Goal: Task Accomplishment & Management: Complete application form

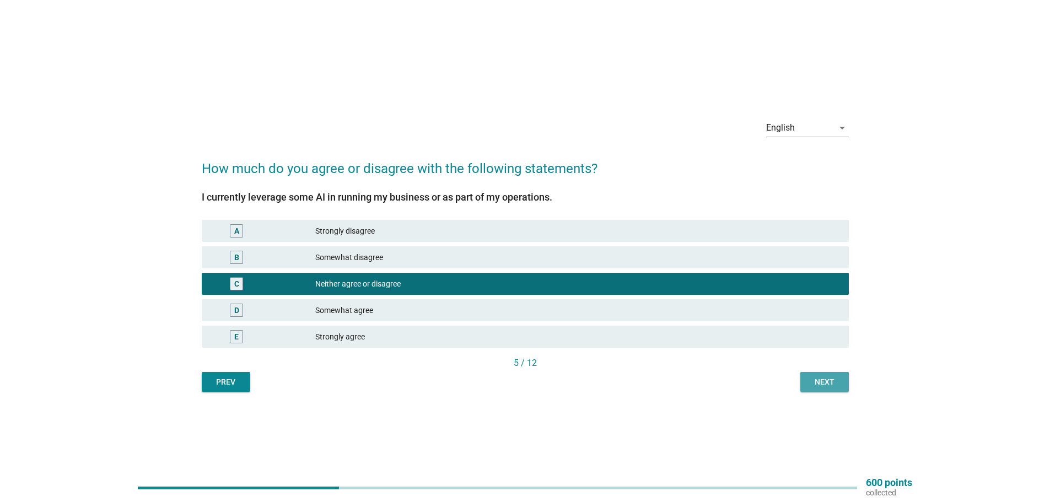
click at [837, 389] on button "Next" at bounding box center [824, 382] width 49 height 20
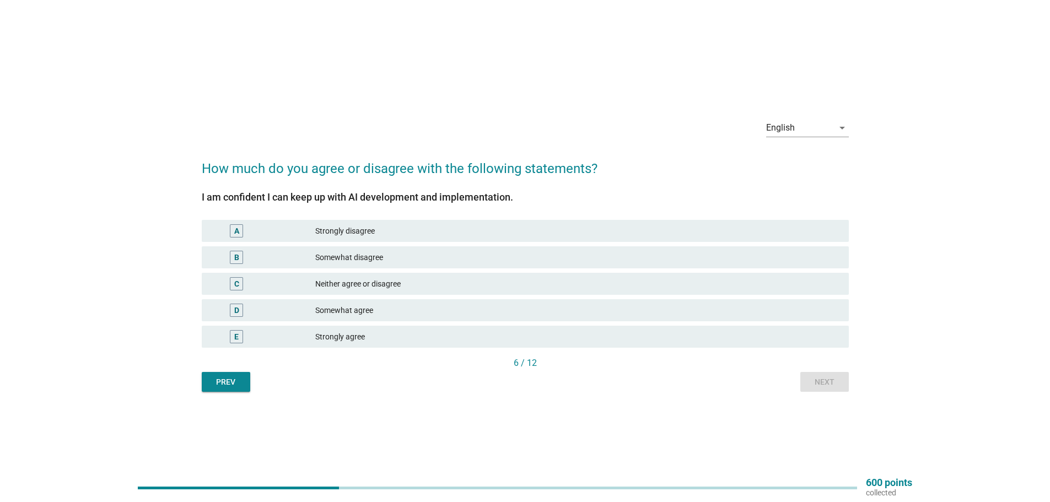
click at [360, 285] on div "Neither agree or disagree" at bounding box center [577, 283] width 525 height 13
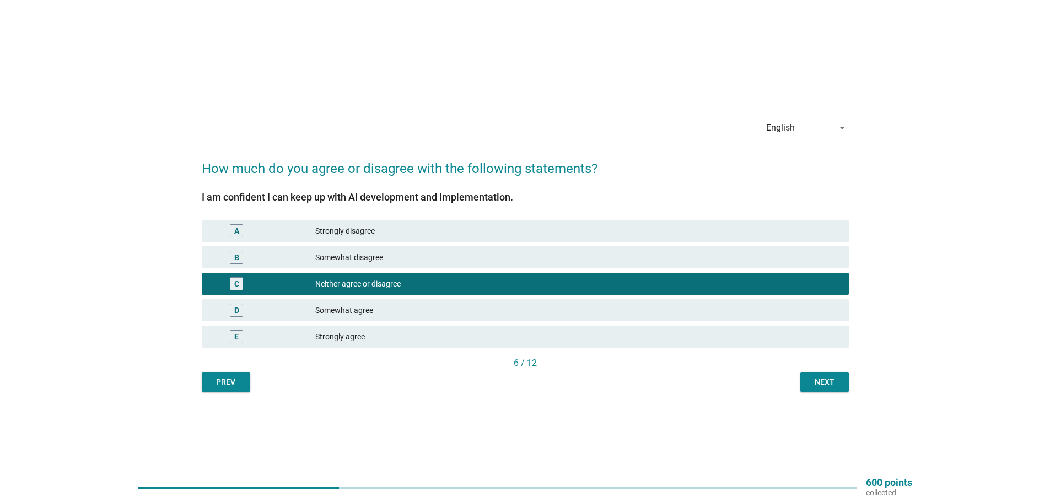
click at [809, 383] on div "Next" at bounding box center [824, 382] width 31 height 12
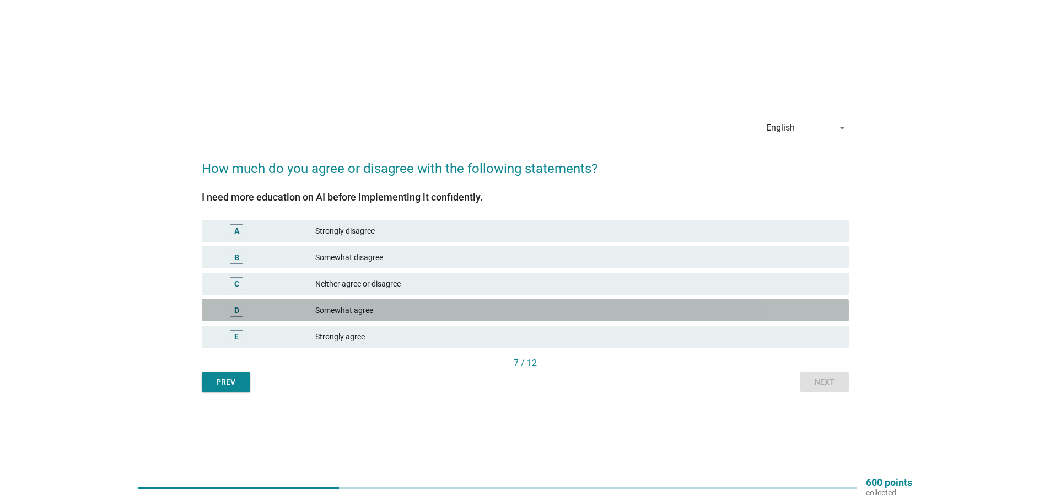
drag, startPoint x: 391, startPoint y: 313, endPoint x: 488, endPoint y: 332, distance: 99.4
click at [391, 313] on div "Somewhat agree" at bounding box center [577, 310] width 525 height 13
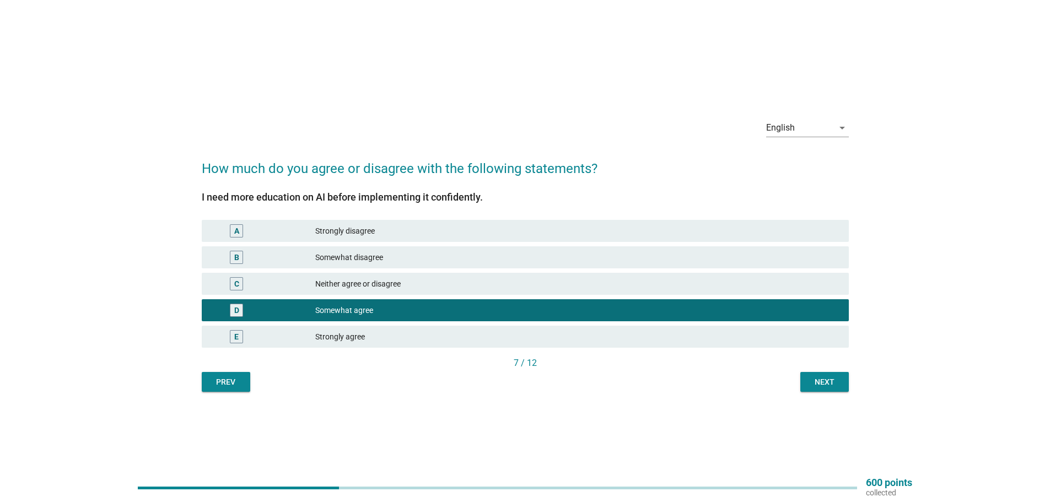
click at [836, 389] on button "Next" at bounding box center [824, 382] width 49 height 20
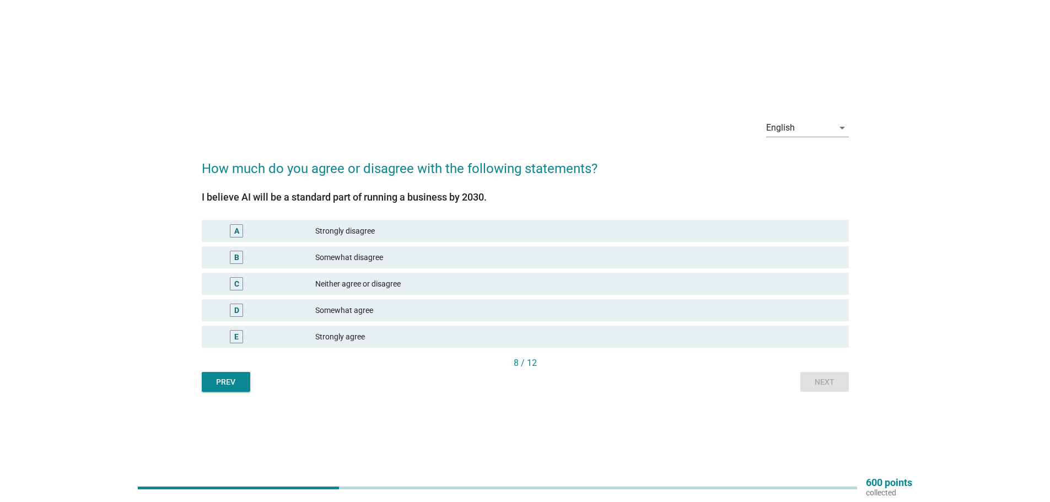
drag, startPoint x: 836, startPoint y: 389, endPoint x: 385, endPoint y: 427, distance: 452.0
click at [385, 427] on div "English arrow_drop_down How much do you agree or disagree with the following st…" at bounding box center [525, 251] width 1050 height 502
click at [389, 283] on div "Neither agree or disagree" at bounding box center [577, 283] width 525 height 13
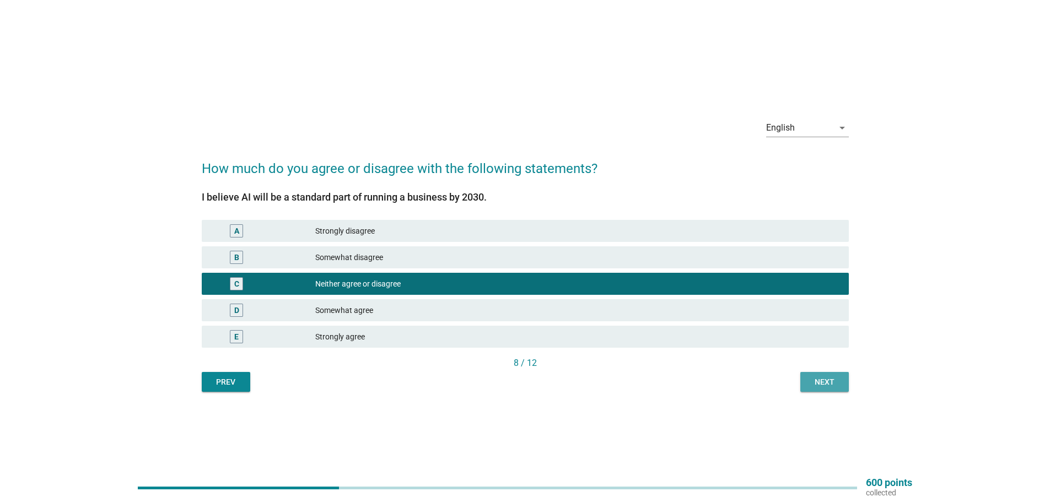
click at [822, 386] on div "Next" at bounding box center [824, 382] width 31 height 12
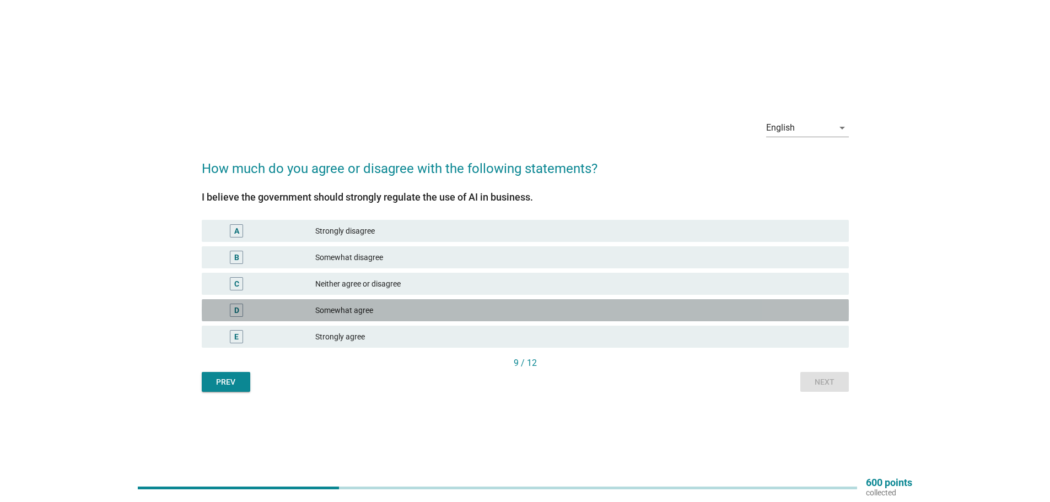
click at [367, 305] on div "Somewhat agree" at bounding box center [577, 310] width 525 height 13
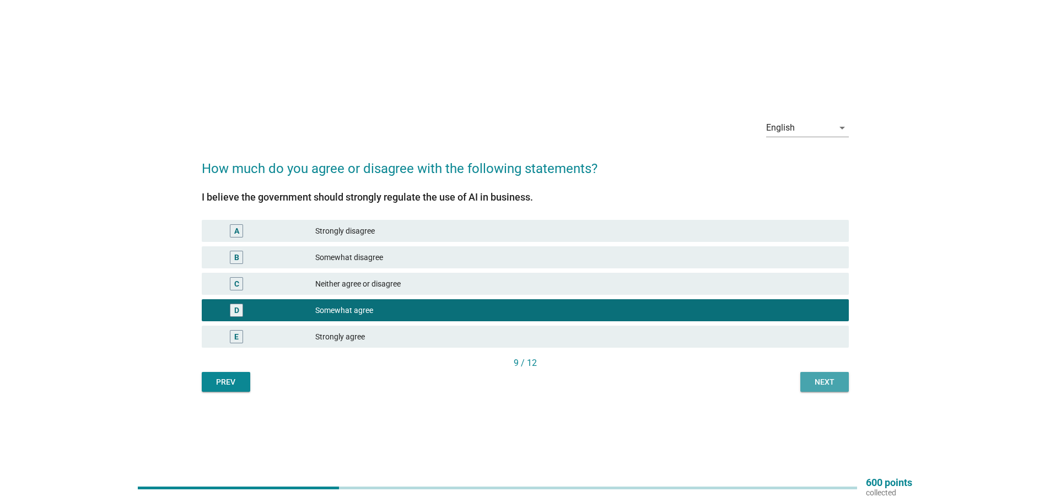
click at [812, 387] on div "Next" at bounding box center [824, 382] width 31 height 12
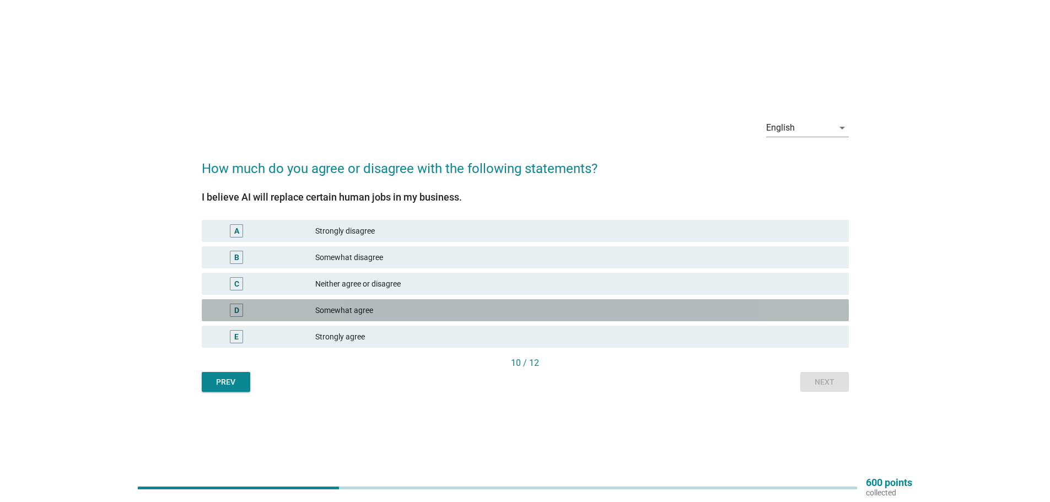
drag, startPoint x: 369, startPoint y: 313, endPoint x: 561, endPoint y: 347, distance: 194.8
click at [369, 312] on div "Somewhat agree" at bounding box center [577, 310] width 525 height 13
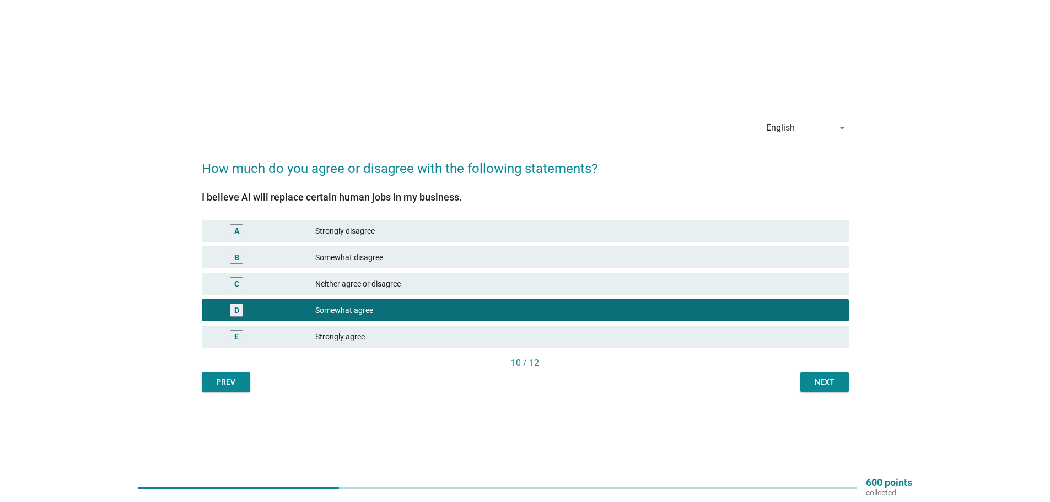
click at [834, 383] on div "Next" at bounding box center [824, 382] width 31 height 12
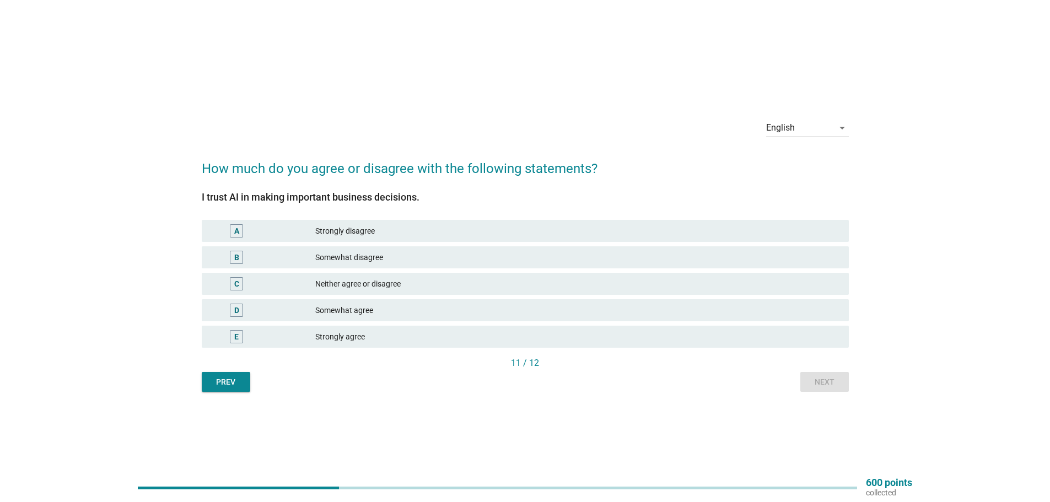
click at [372, 315] on div "Somewhat agree" at bounding box center [577, 310] width 525 height 13
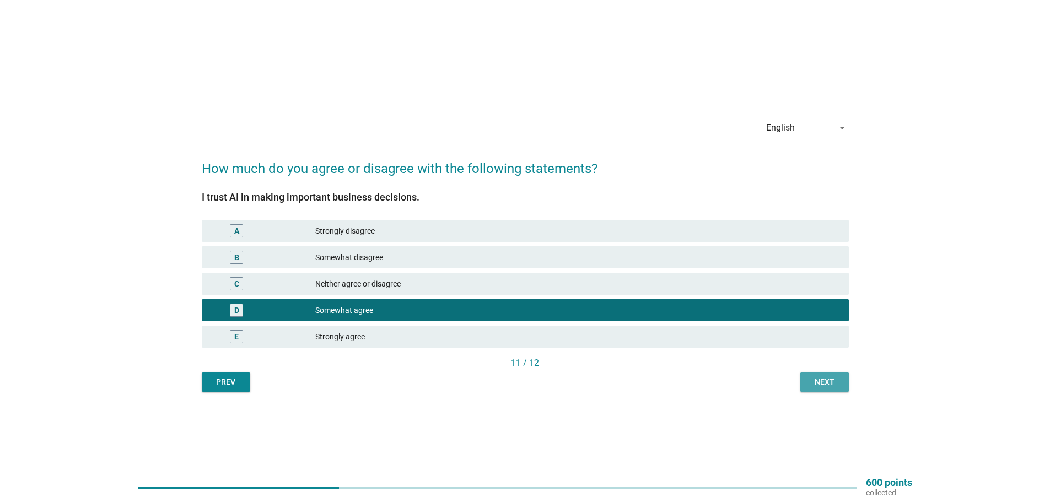
click at [826, 375] on button "Next" at bounding box center [824, 382] width 49 height 20
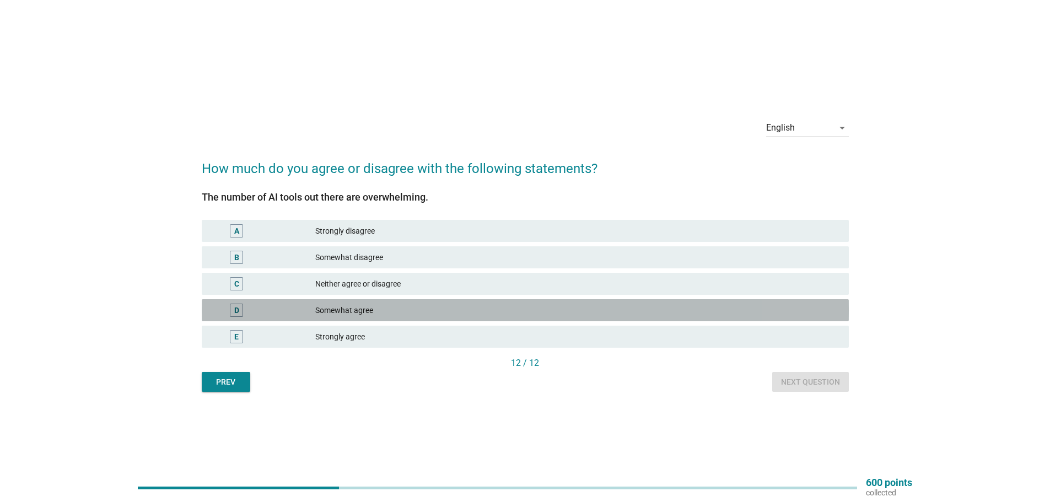
click at [370, 303] on div "D Somewhat agree" at bounding box center [525, 310] width 647 height 22
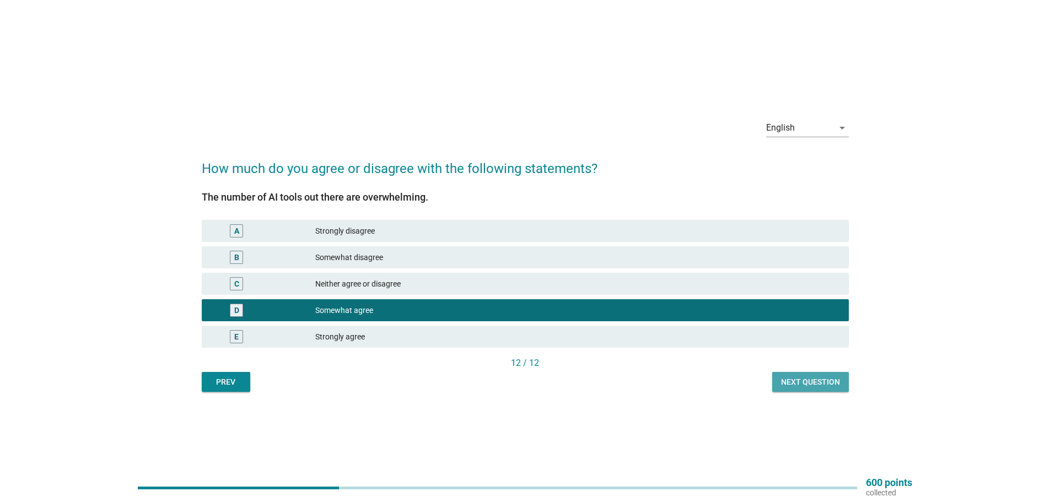
click at [827, 388] on button "Next question" at bounding box center [810, 382] width 77 height 20
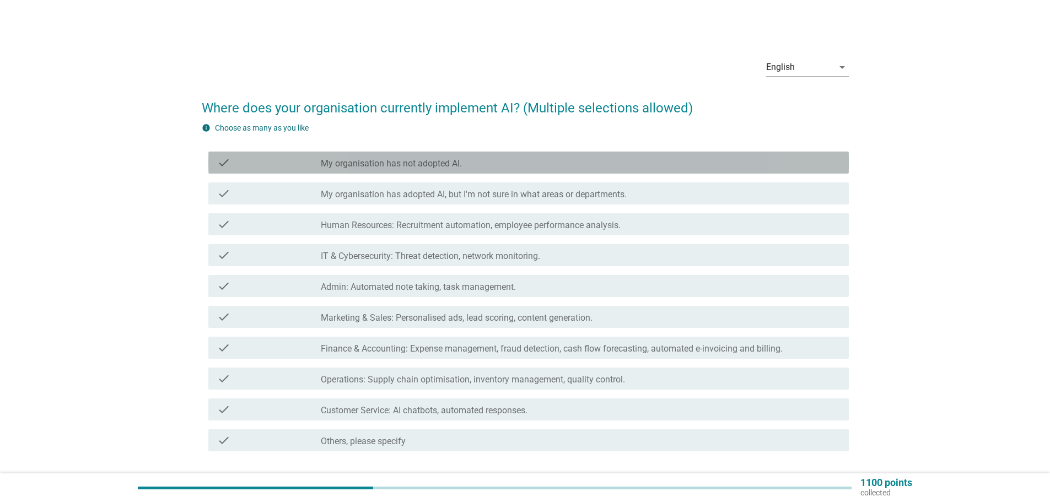
click at [481, 156] on div "check_box_outline_blank My organisation has not adopted AI." at bounding box center [580, 162] width 519 height 13
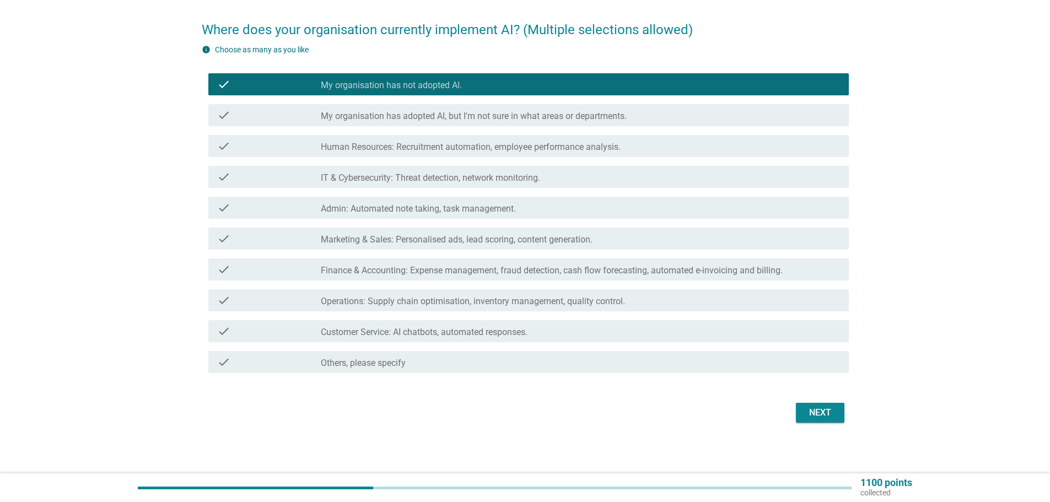
scroll to position [80, 0]
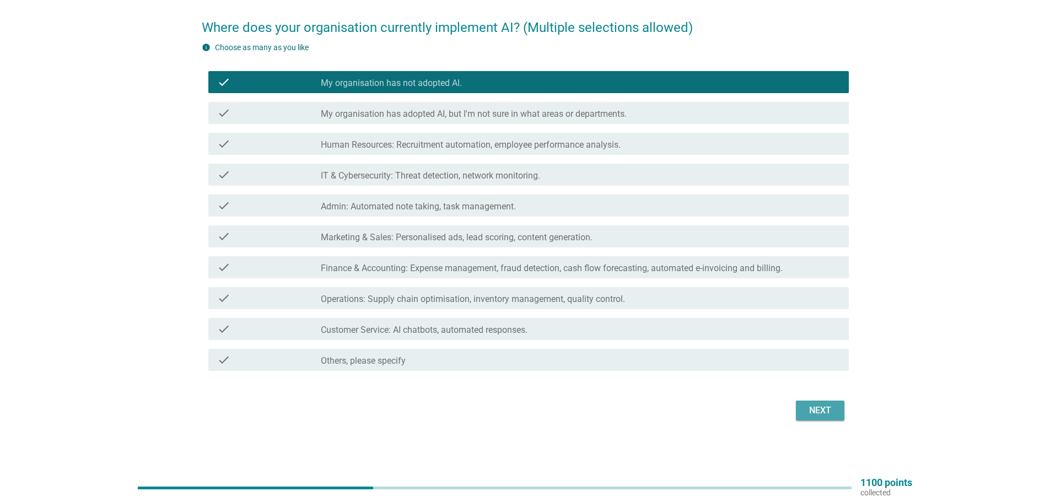
click at [835, 408] on div "Next" at bounding box center [820, 410] width 31 height 13
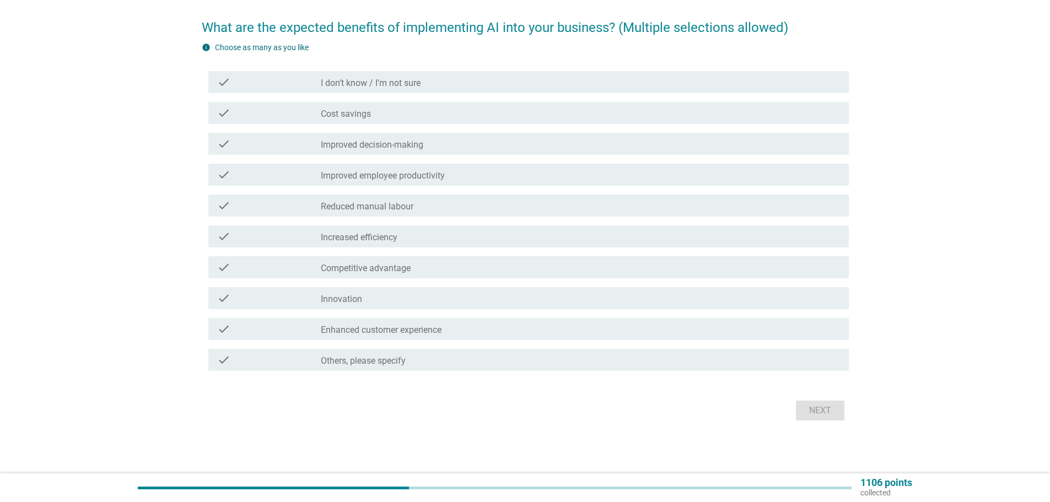
scroll to position [0, 0]
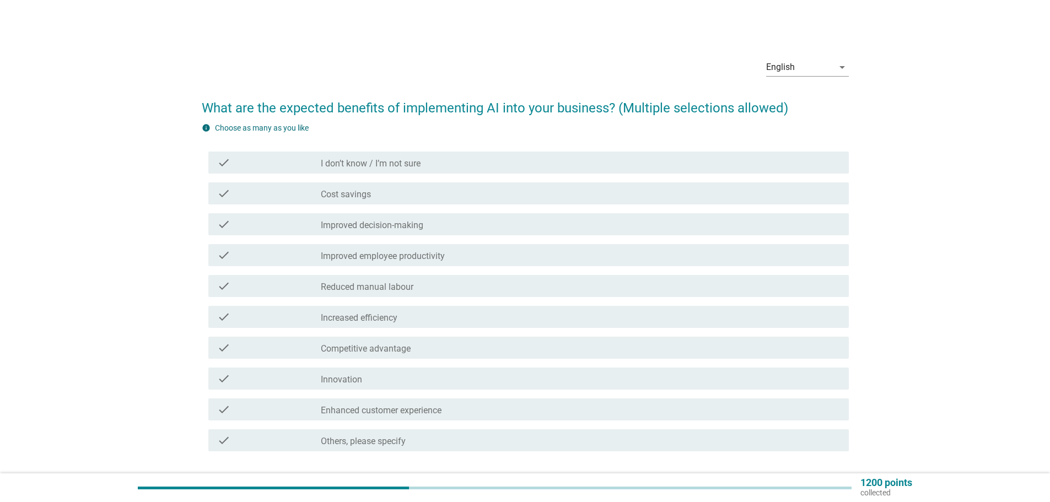
click at [515, 154] on div "check check_box_outline_blank I don’t know / I’m not sure" at bounding box center [528, 163] width 640 height 22
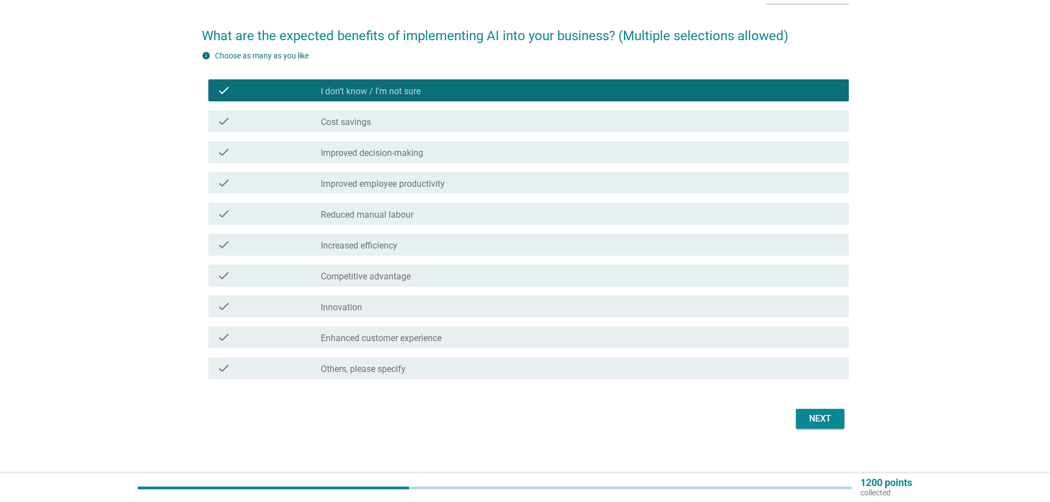
scroll to position [80, 0]
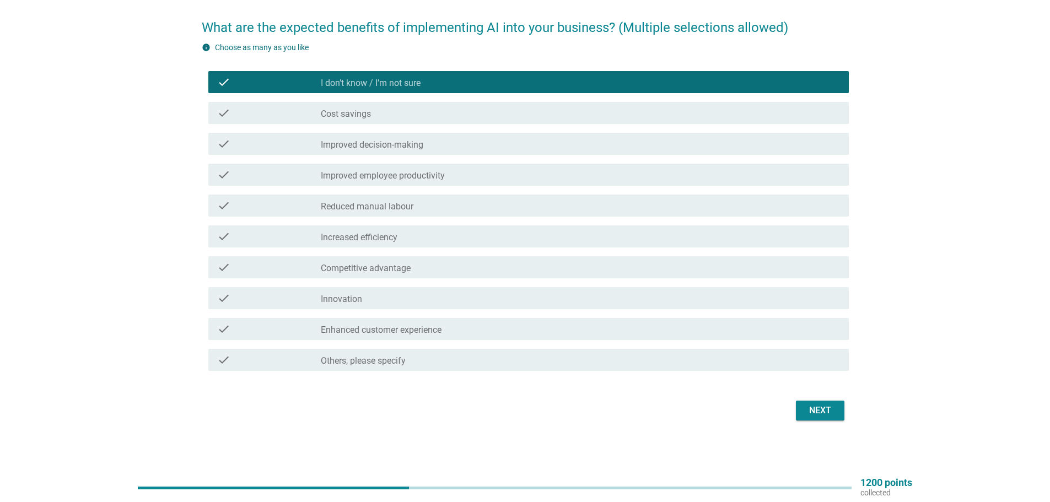
click at [825, 406] on div "Next" at bounding box center [525, 410] width 647 height 26
click at [830, 403] on button "Next" at bounding box center [820, 411] width 49 height 20
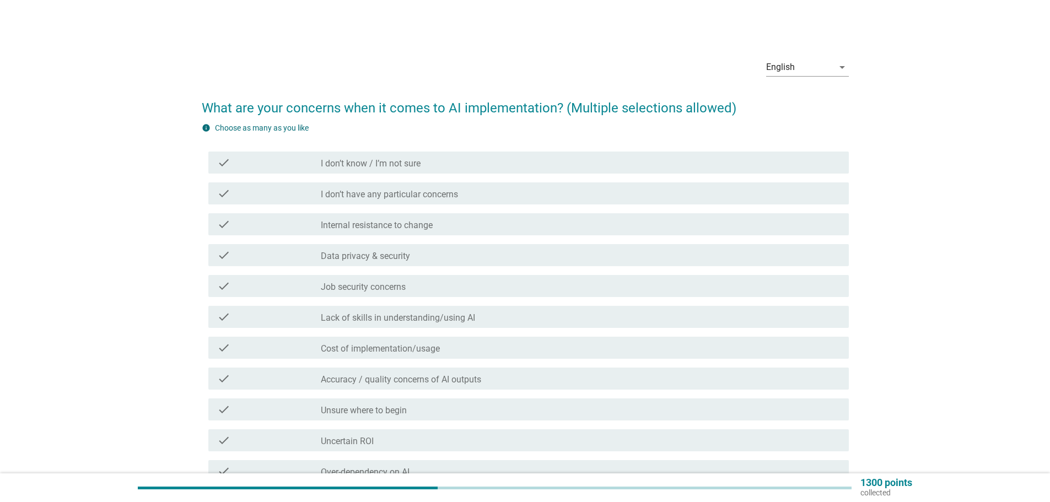
click at [435, 261] on div "check_box_outline_blank Data privacy & security" at bounding box center [580, 255] width 519 height 13
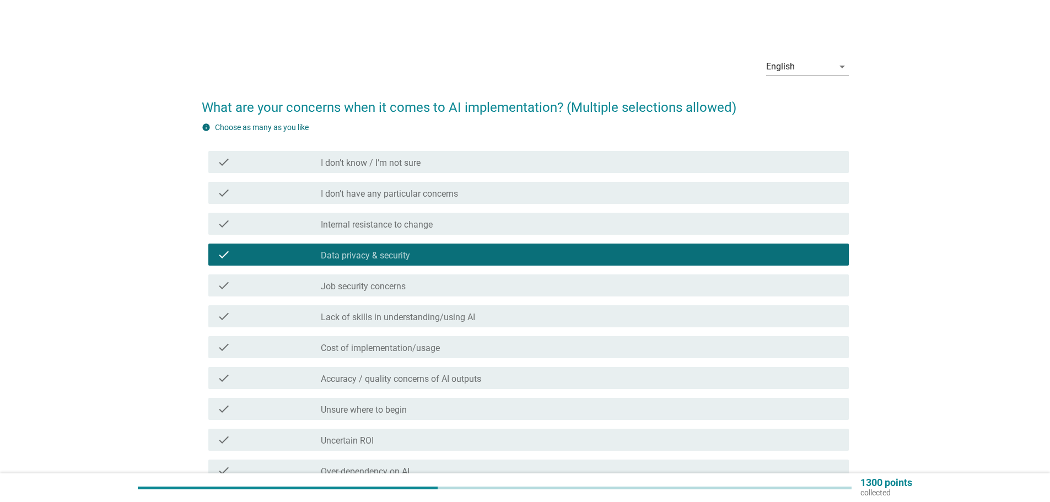
scroll to position [165, 0]
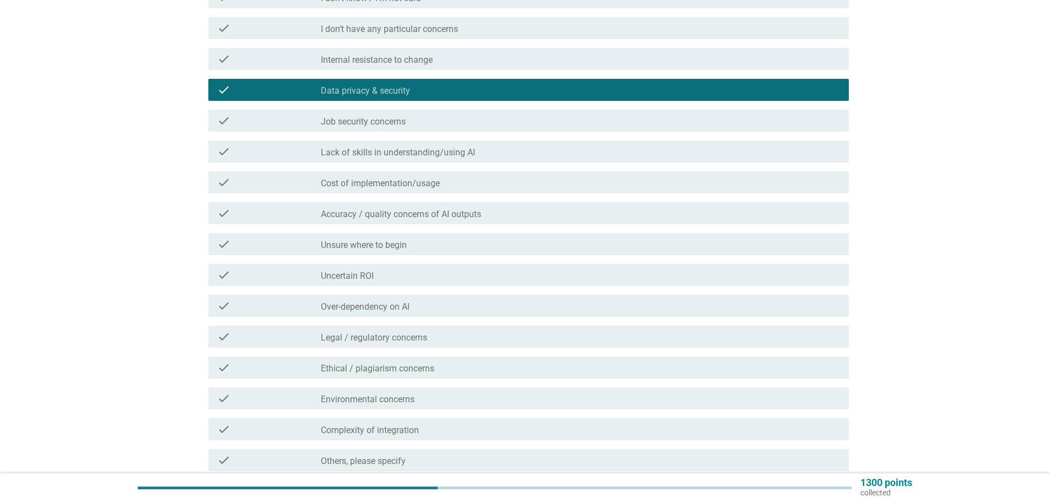
click at [537, 159] on div "check check_box_outline_blank Lack of skills in understanding/using AI" at bounding box center [528, 152] width 640 height 22
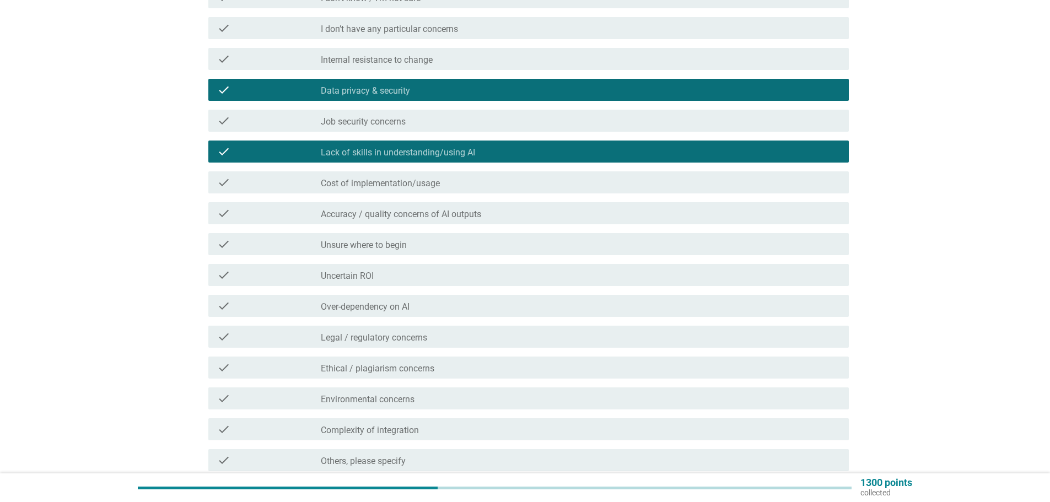
click at [526, 190] on div "check check_box_outline_blank Cost of implementation/usage" at bounding box center [528, 182] width 640 height 22
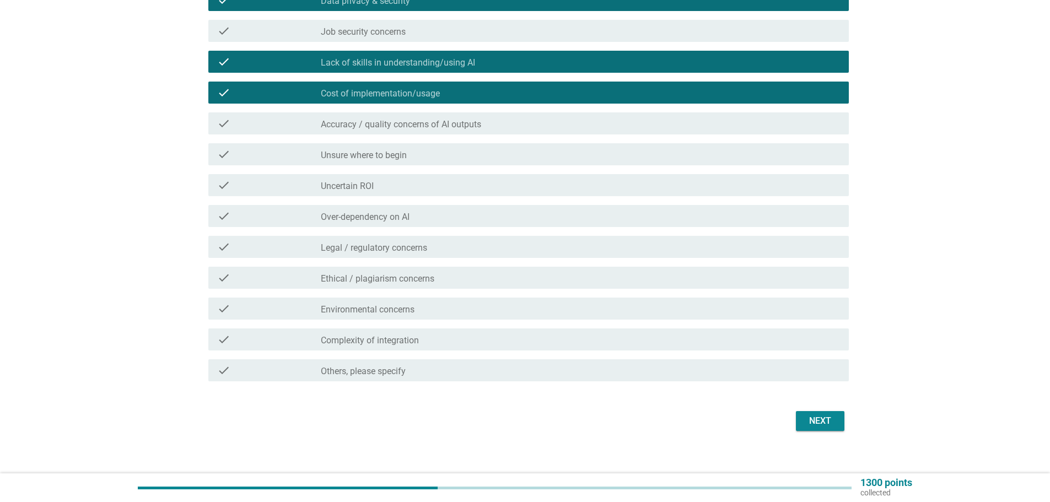
scroll to position [266, 0]
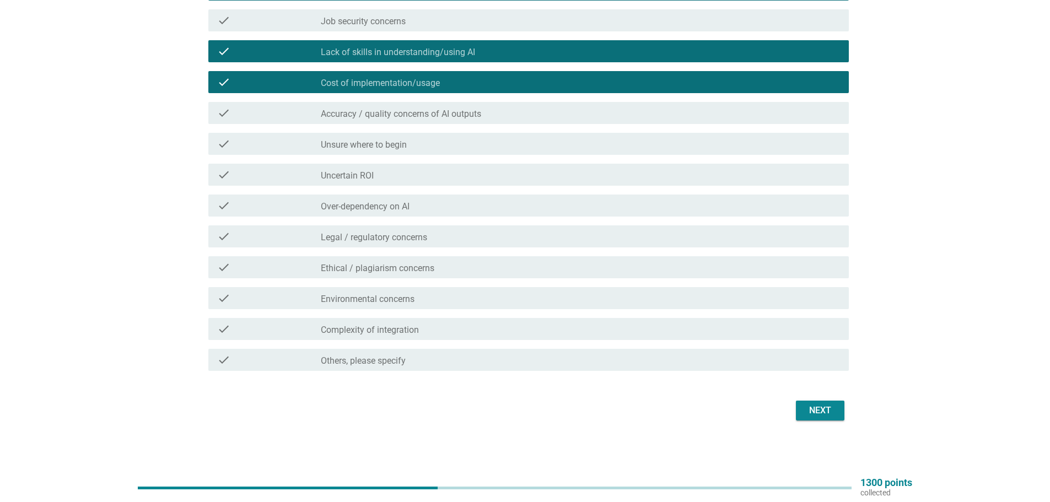
click at [815, 410] on div "Next" at bounding box center [820, 410] width 31 height 13
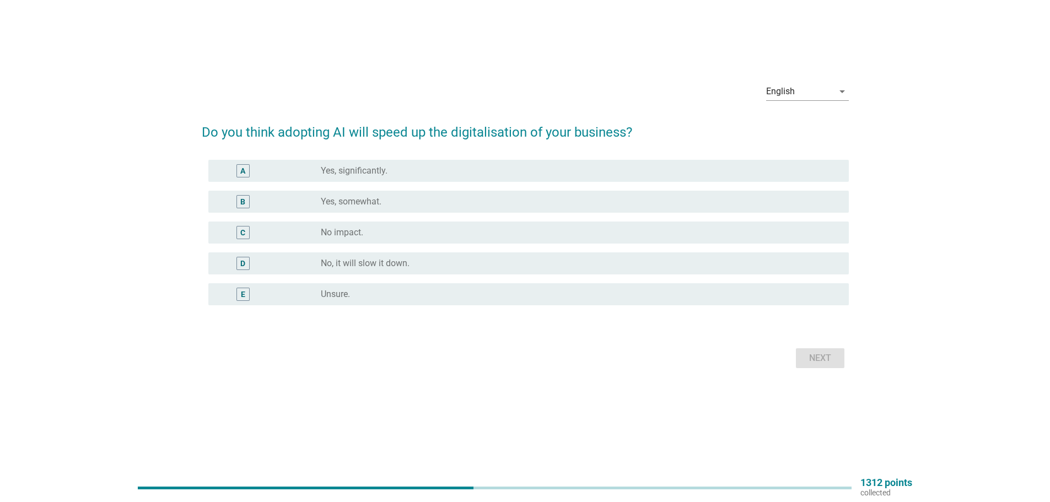
scroll to position [0, 0]
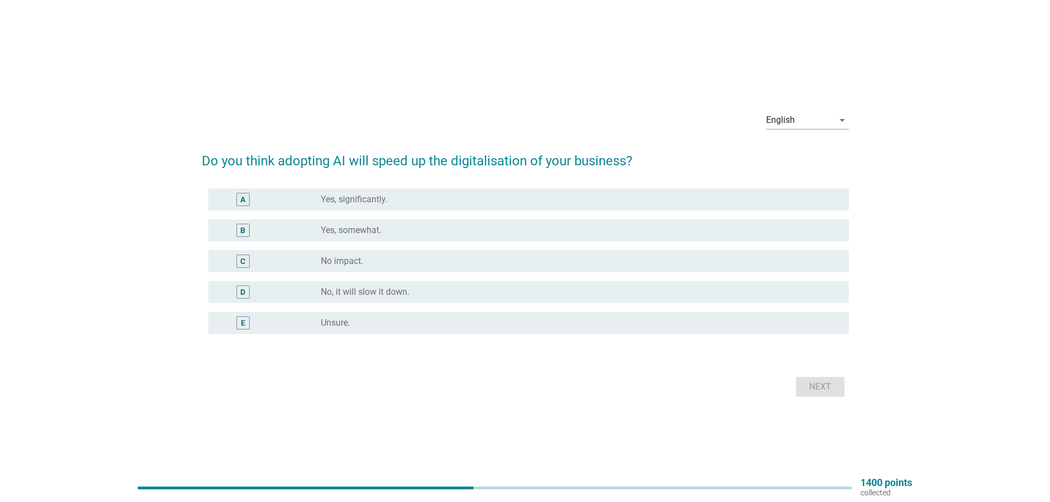
click at [360, 232] on label "Yes, somewhat." at bounding box center [351, 230] width 61 height 11
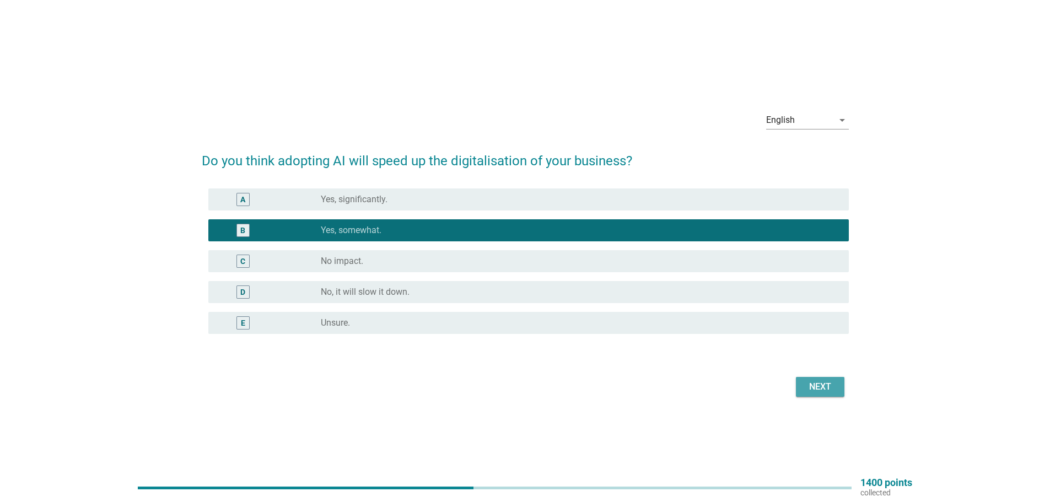
click at [834, 389] on div "Next" at bounding box center [820, 386] width 31 height 13
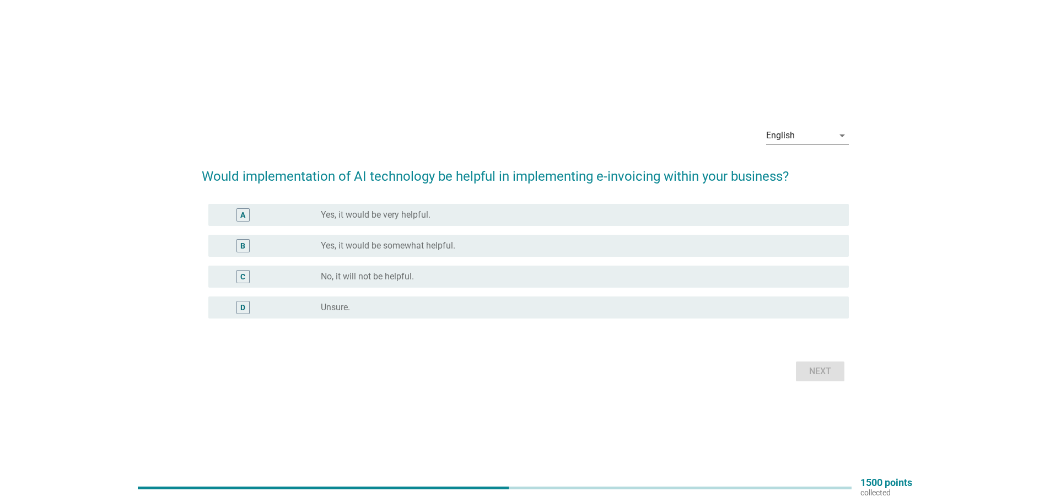
click at [460, 213] on div "radio_button_unchecked Yes, it would be very helpful." at bounding box center [576, 214] width 510 height 11
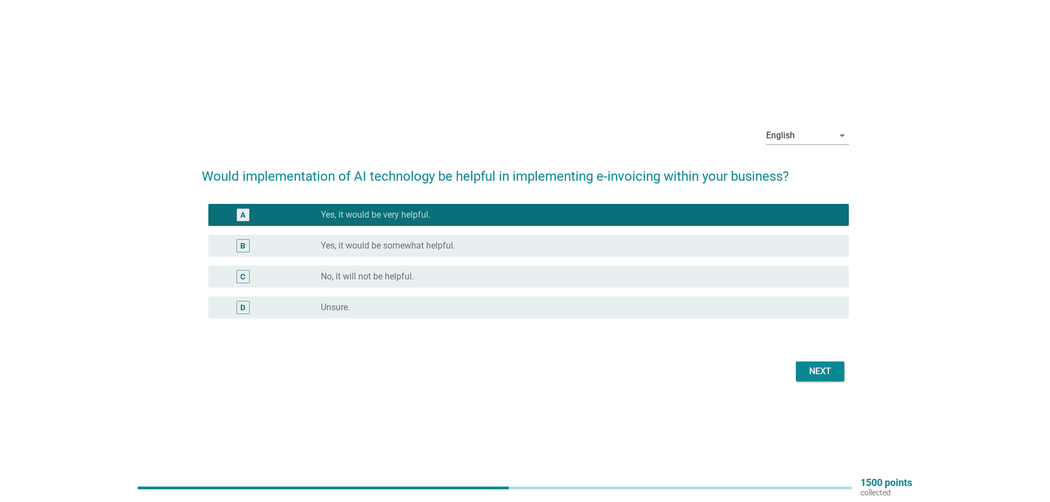
click at [832, 383] on div "Next" at bounding box center [525, 371] width 647 height 26
click at [832, 380] on button "Next" at bounding box center [820, 372] width 49 height 20
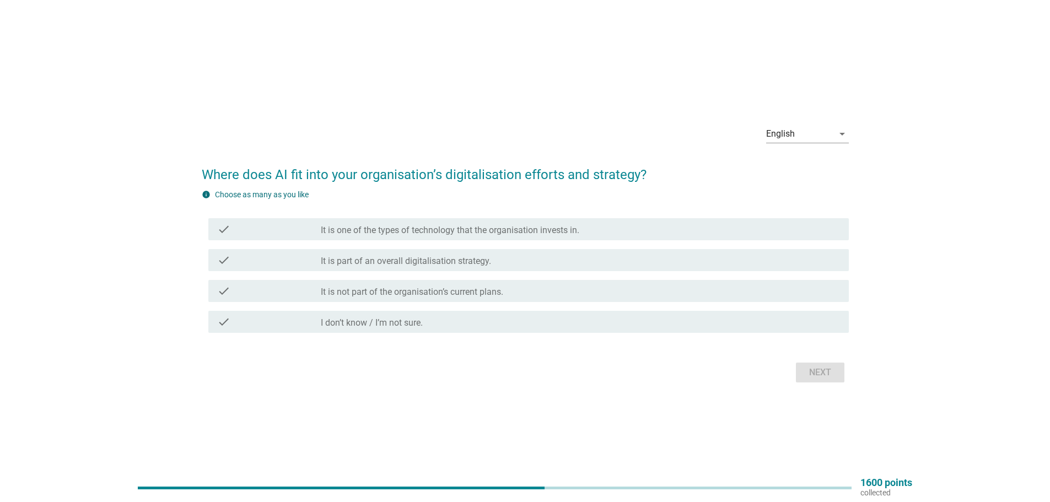
click at [511, 264] on div "check_box_outline_blank It is part of an overall digitalisation strategy." at bounding box center [580, 260] width 519 height 13
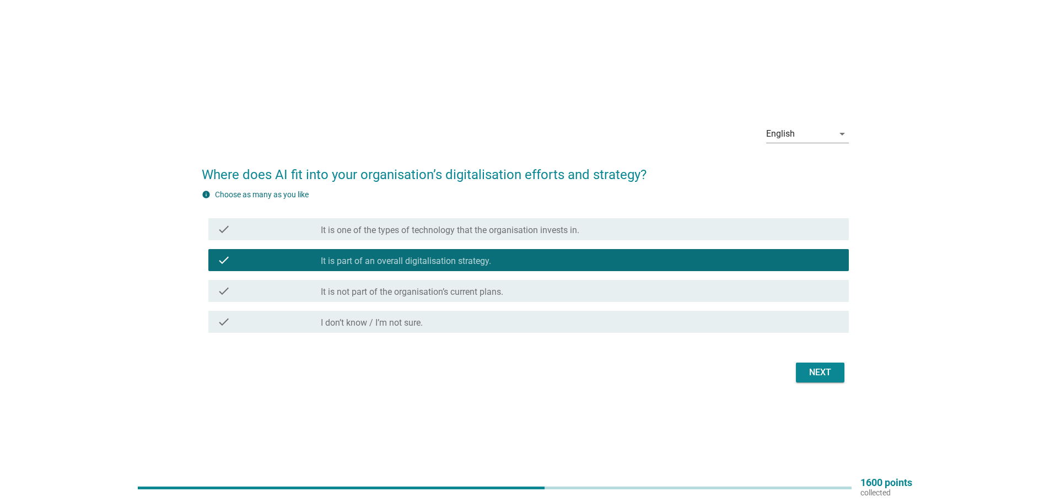
click at [838, 375] on button "Next" at bounding box center [820, 373] width 49 height 20
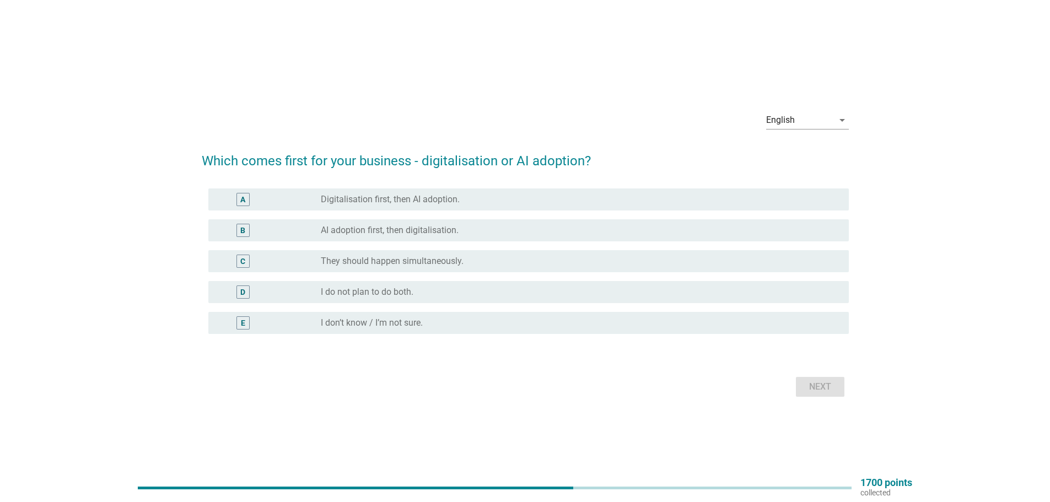
drag, startPoint x: 970, startPoint y: 370, endPoint x: 690, endPoint y: 421, distance: 284.5
click at [691, 421] on div "English arrow_drop_down Which comes first for your business - digitalisation or…" at bounding box center [525, 251] width 1024 height 342
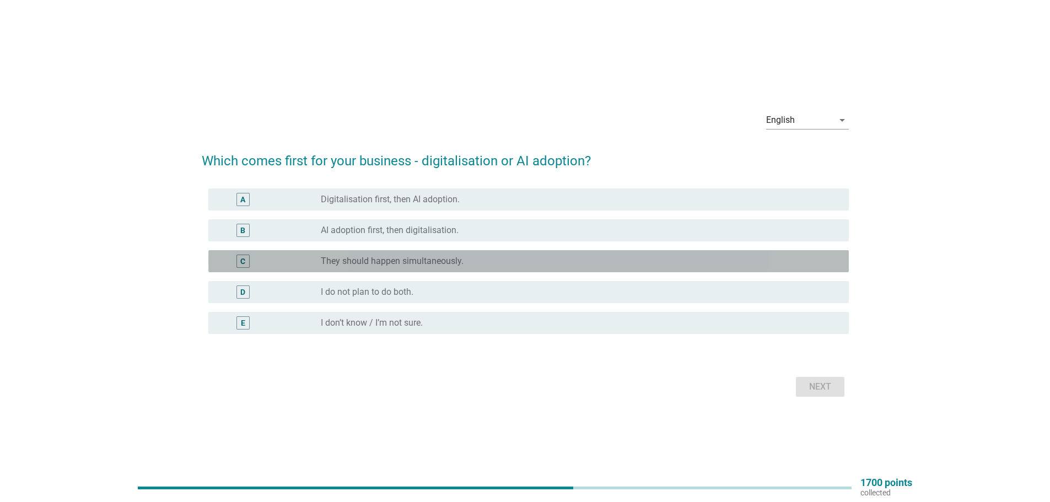
click at [458, 256] on label "They should happen simultaneously." at bounding box center [392, 261] width 143 height 11
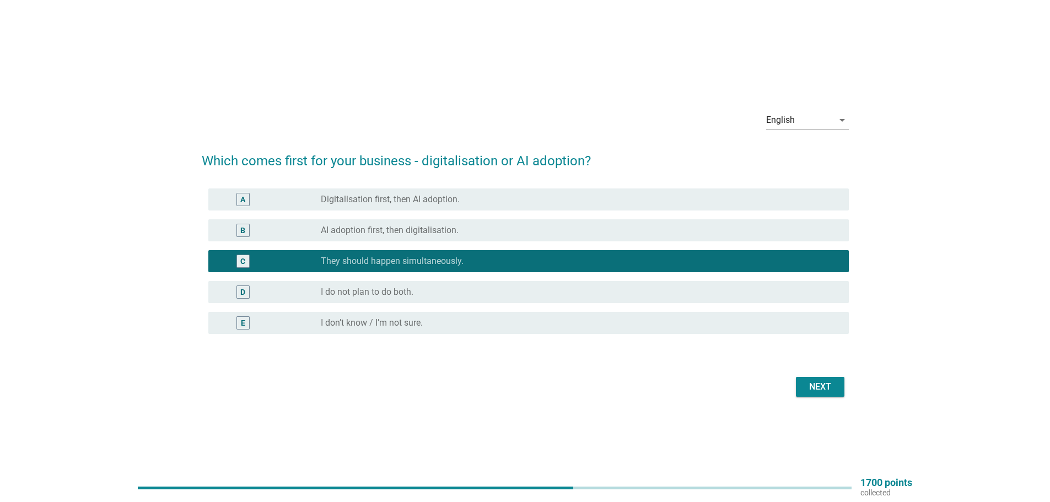
click at [819, 392] on div "Next" at bounding box center [820, 386] width 31 height 13
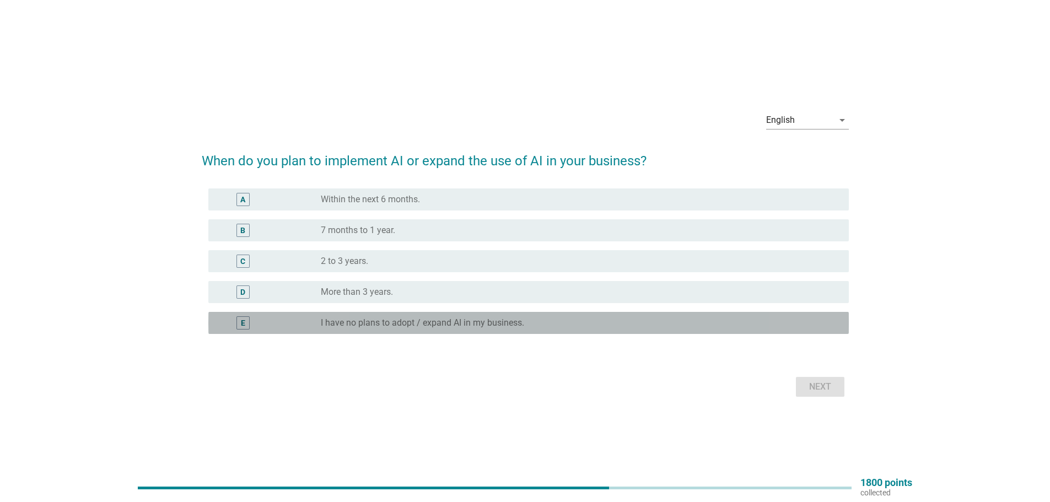
click at [531, 329] on div "radio_button_unchecked I have no plans to adopt / expand AI in my business." at bounding box center [580, 322] width 519 height 13
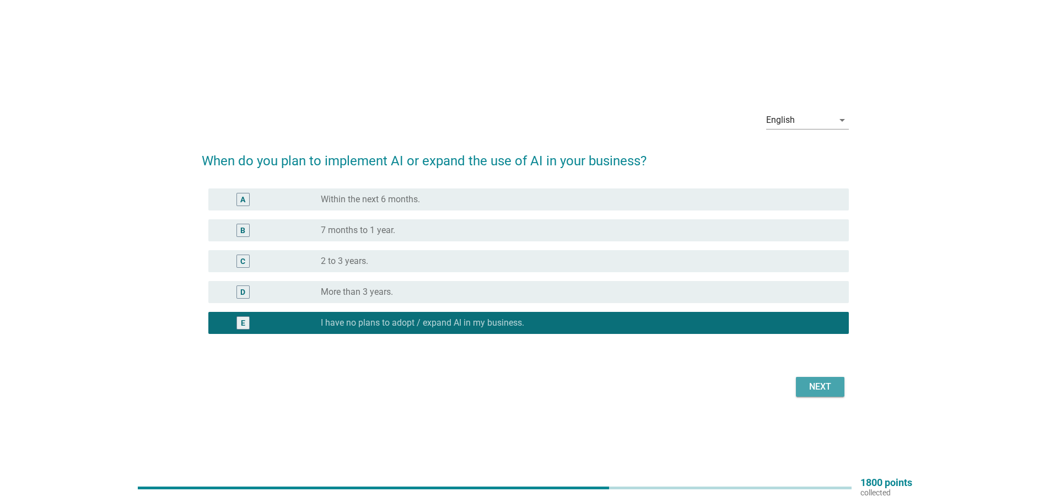
click at [805, 383] on div "Next" at bounding box center [820, 386] width 31 height 13
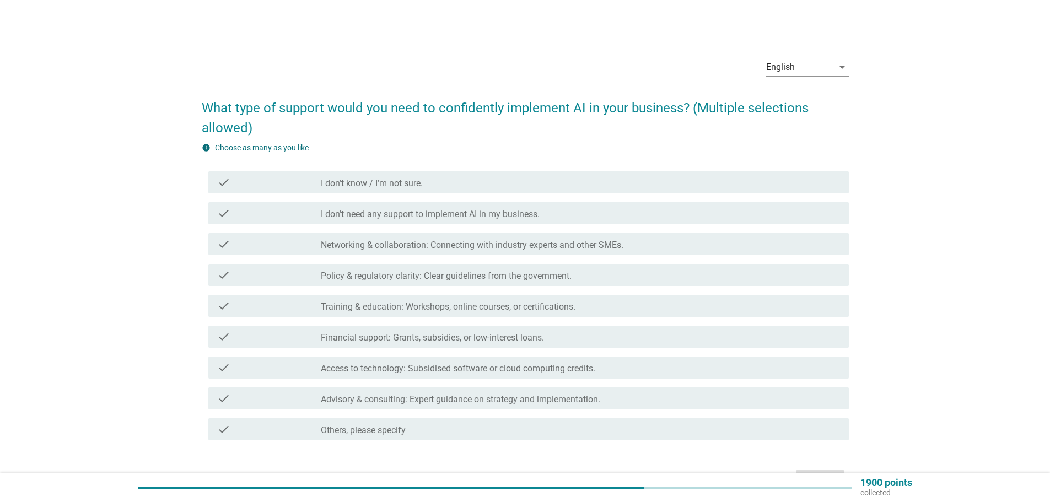
click at [386, 176] on div "check_box_outline_blank I don’t know / I’m not sure." at bounding box center [580, 182] width 519 height 13
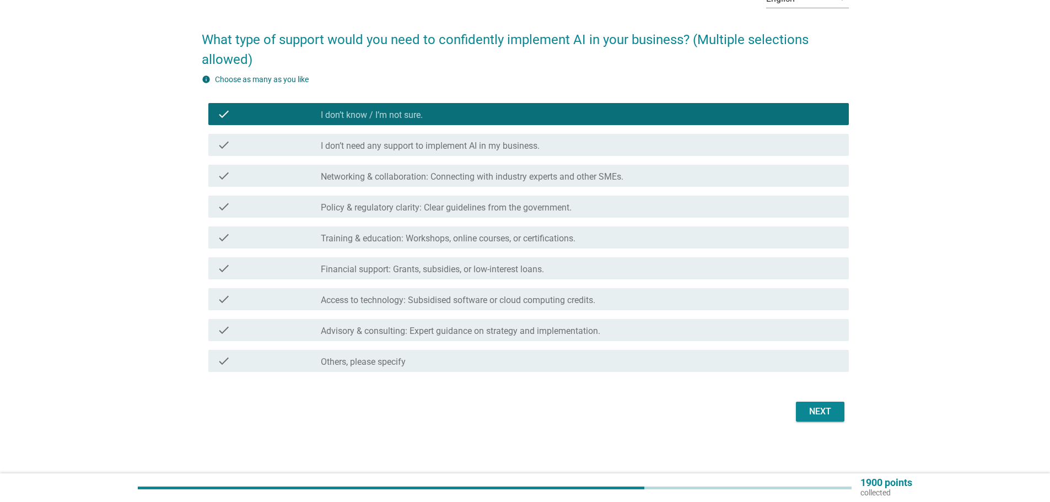
scroll to position [69, 0]
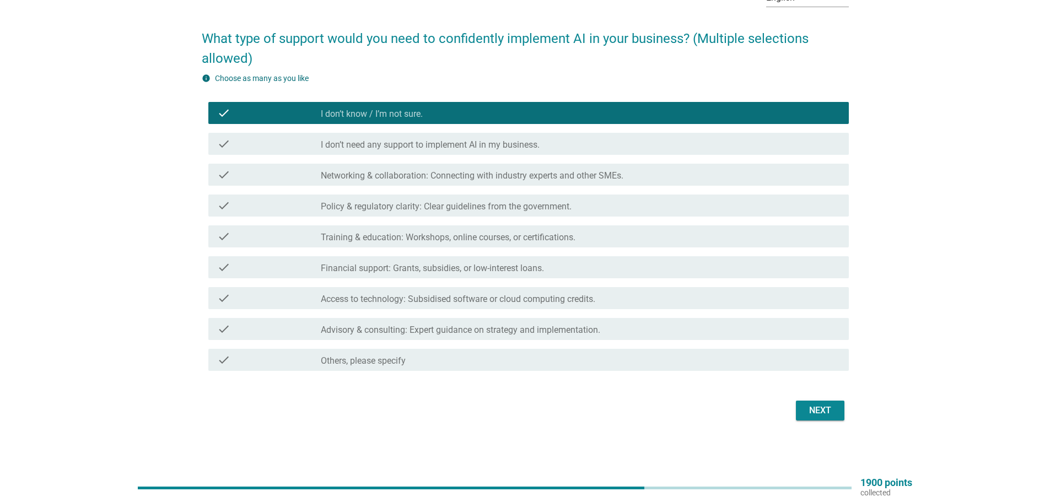
click at [831, 406] on div "Next" at bounding box center [820, 410] width 31 height 13
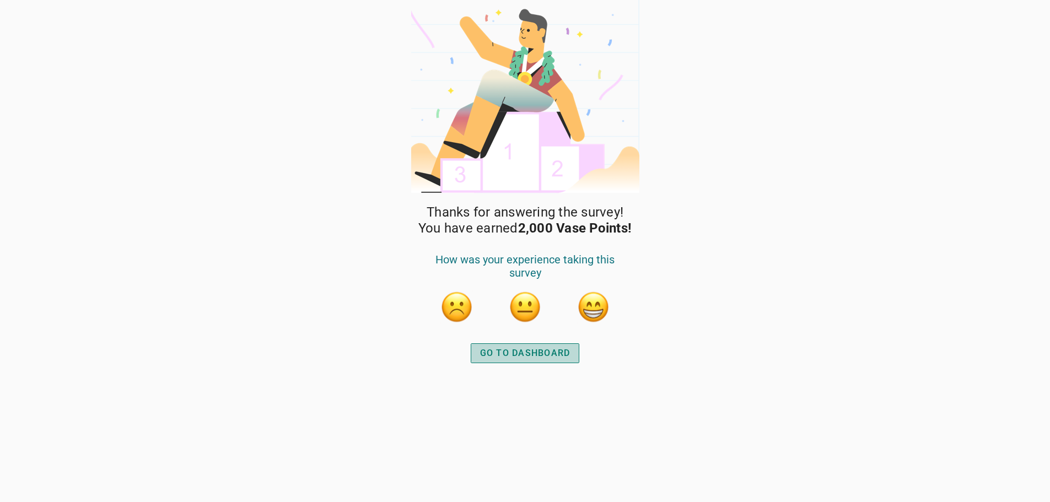
click at [532, 356] on div "GO TO DASHBOARD" at bounding box center [525, 353] width 90 height 13
